Goal: Information Seeking & Learning: Learn about a topic

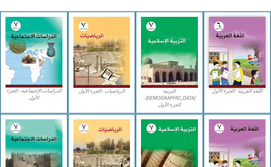
scroll to position [190, 0]
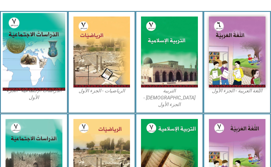
click at [19, 61] on img at bounding box center [34, 52] width 62 height 78
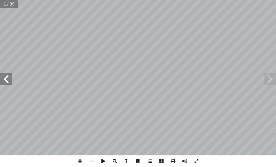
click at [6, 80] on span at bounding box center [6, 79] width 12 height 12
click at [8, 78] on span at bounding box center [6, 79] width 12 height 12
click at [9, 79] on span at bounding box center [6, 79] width 12 height 12
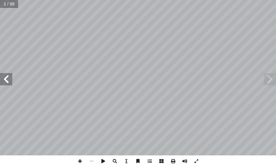
click at [11, 79] on span at bounding box center [6, 79] width 12 height 12
click at [11, 78] on span at bounding box center [6, 79] width 12 height 12
click at [10, 77] on span at bounding box center [6, 79] width 12 height 12
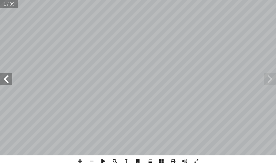
click at [7, 77] on span at bounding box center [6, 79] width 12 height 12
click at [6, 77] on span at bounding box center [6, 79] width 12 height 12
click at [4, 77] on span at bounding box center [6, 79] width 12 height 12
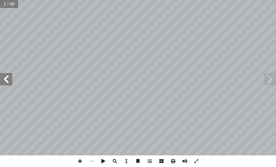
click at [4, 77] on span at bounding box center [6, 79] width 12 height 12
click at [7, 79] on span at bounding box center [6, 79] width 12 height 12
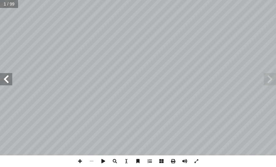
click at [7, 79] on span at bounding box center [6, 79] width 12 height 12
click at [267, 79] on span at bounding box center [269, 79] width 12 height 12
click at [269, 79] on span at bounding box center [269, 79] width 12 height 12
click at [270, 79] on span at bounding box center [269, 79] width 12 height 12
click at [9, 80] on span at bounding box center [6, 79] width 12 height 12
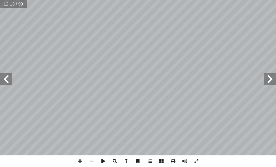
click at [264, 77] on span at bounding box center [269, 79] width 12 height 12
click at [269, 81] on span at bounding box center [269, 79] width 12 height 12
click at [9, 81] on span at bounding box center [6, 79] width 12 height 12
click at [3, 79] on span at bounding box center [6, 79] width 12 height 12
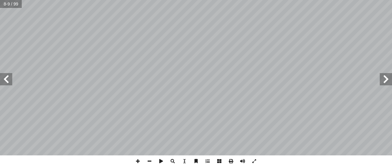
click at [5, 78] on span at bounding box center [6, 79] width 12 height 12
click at [0, 81] on span at bounding box center [6, 79] width 12 height 12
click at [8, 81] on span at bounding box center [6, 79] width 12 height 12
